Goal: Check status: Check status

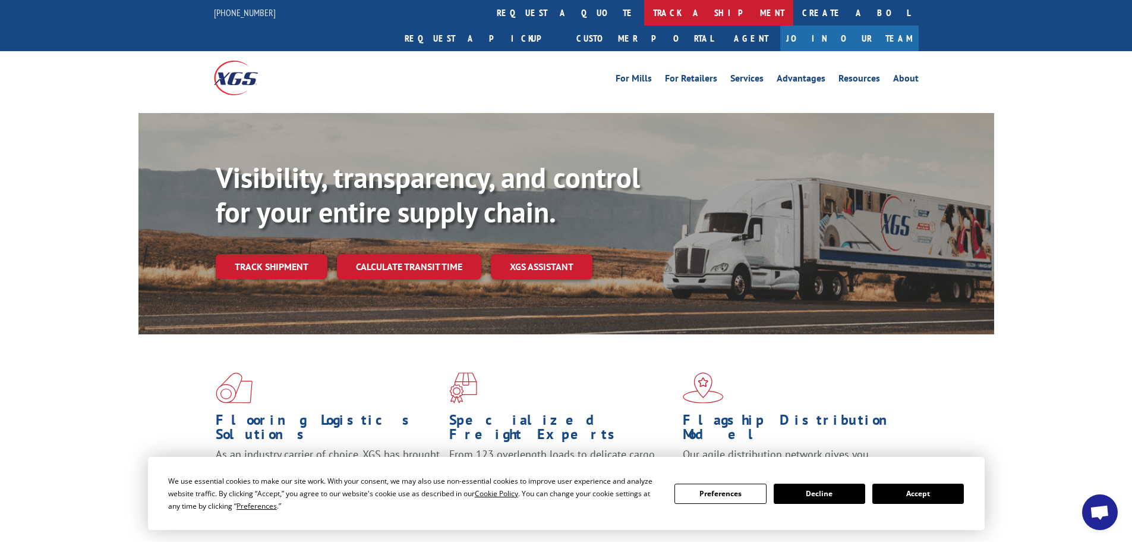
click at [644, 8] on link "track a shipment" at bounding box center [718, 13] width 149 height 26
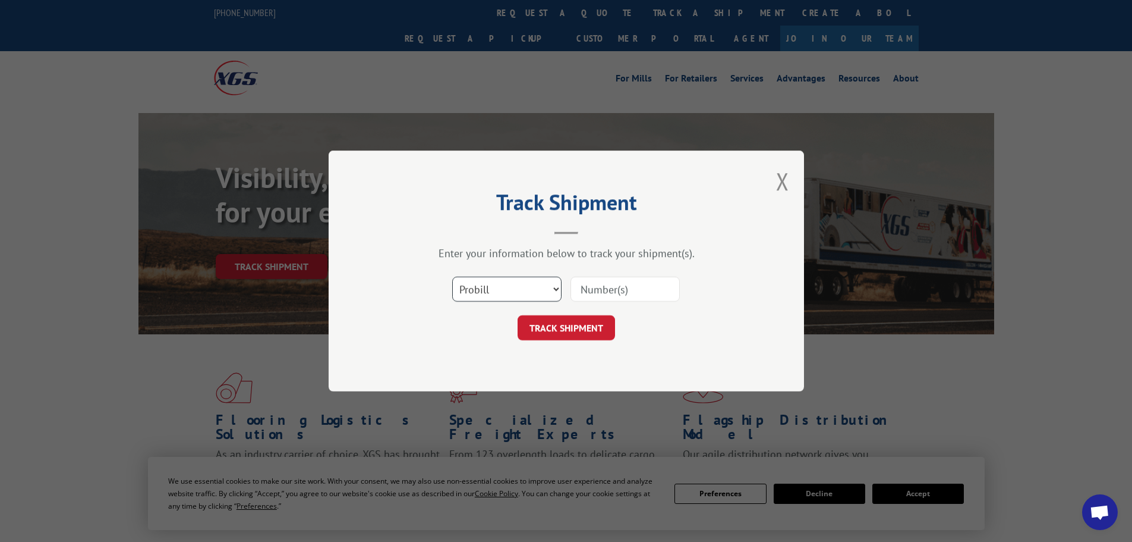
click at [484, 284] on select "Select category... Probill BOL PO" at bounding box center [506, 288] width 109 height 25
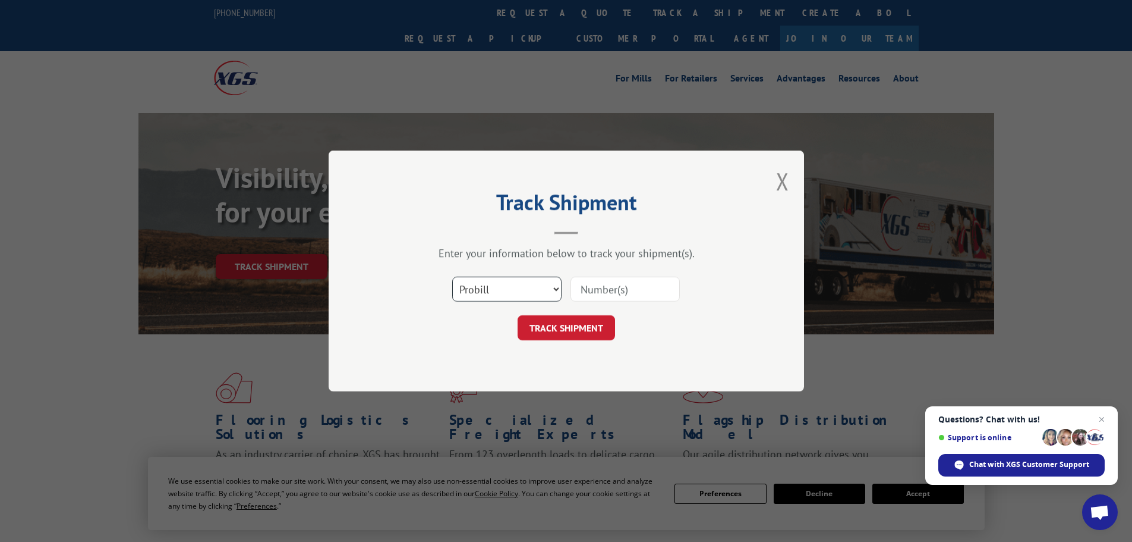
select select "bol"
click at [452, 276] on select "Select category... Probill BOL PO" at bounding box center [506, 288] width 109 height 25
click at [625, 288] on input at bounding box center [625, 288] width 109 height 25
paste input "5195294"
type input "5195294"
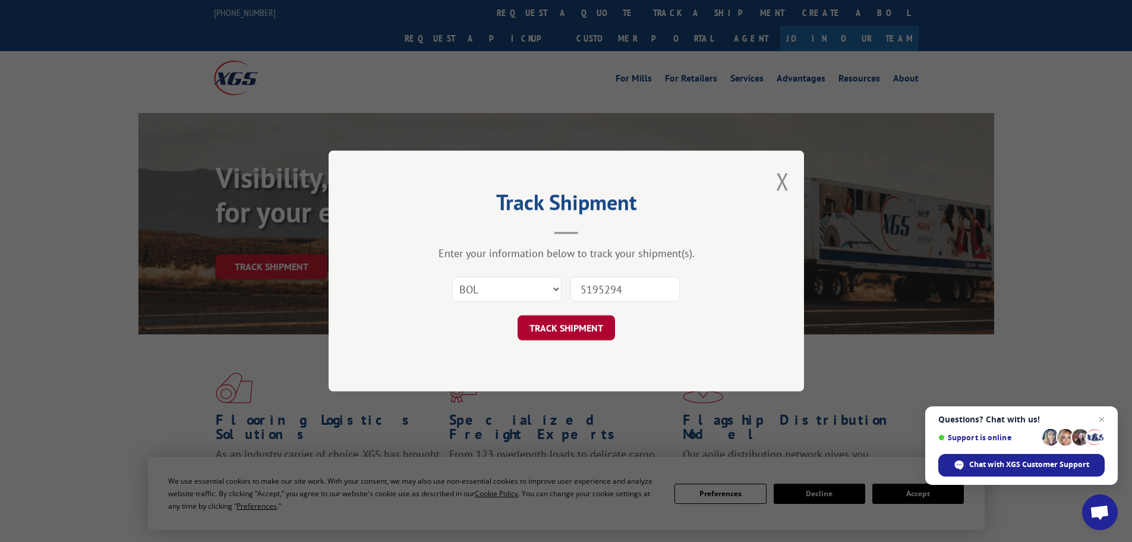
click at [600, 329] on button "TRACK SHIPMENT" at bounding box center [566, 327] width 97 height 25
